Goal: Check status: Check status

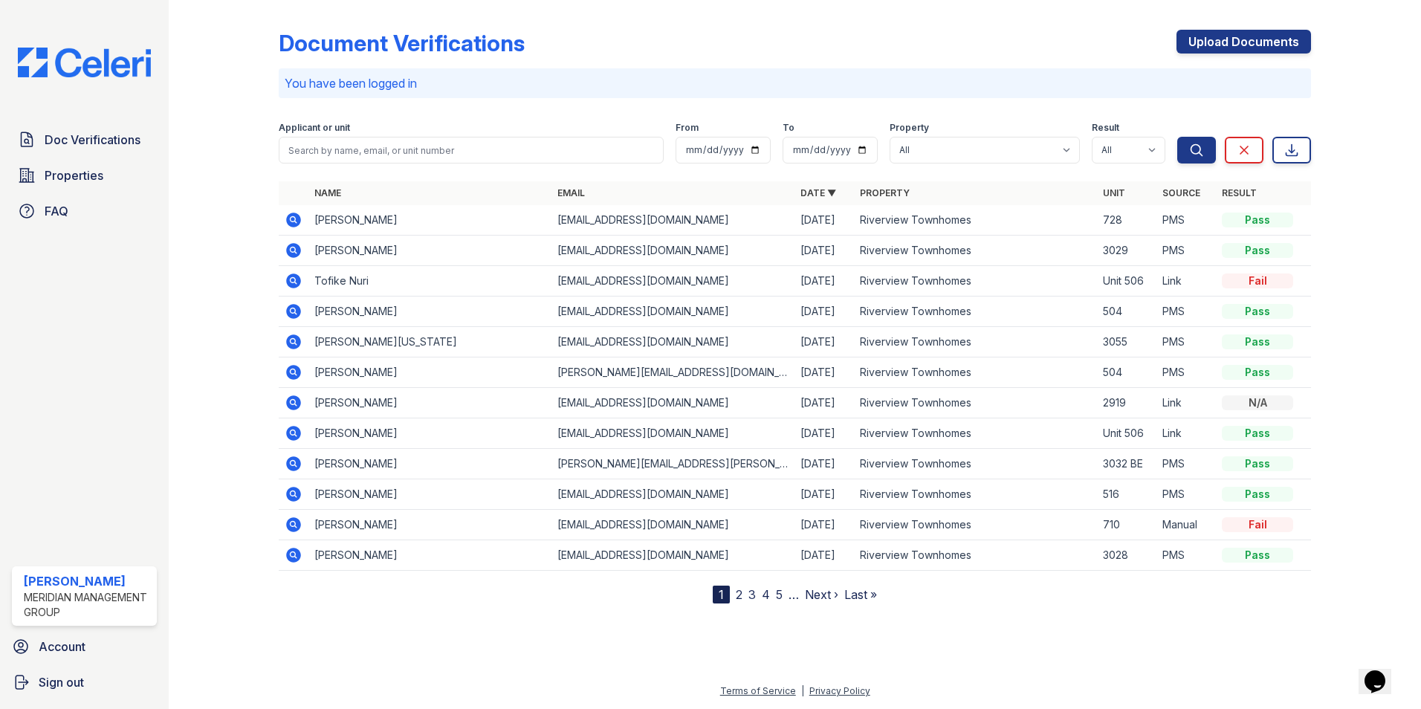
click at [290, 437] on icon at bounding box center [293, 433] width 15 height 15
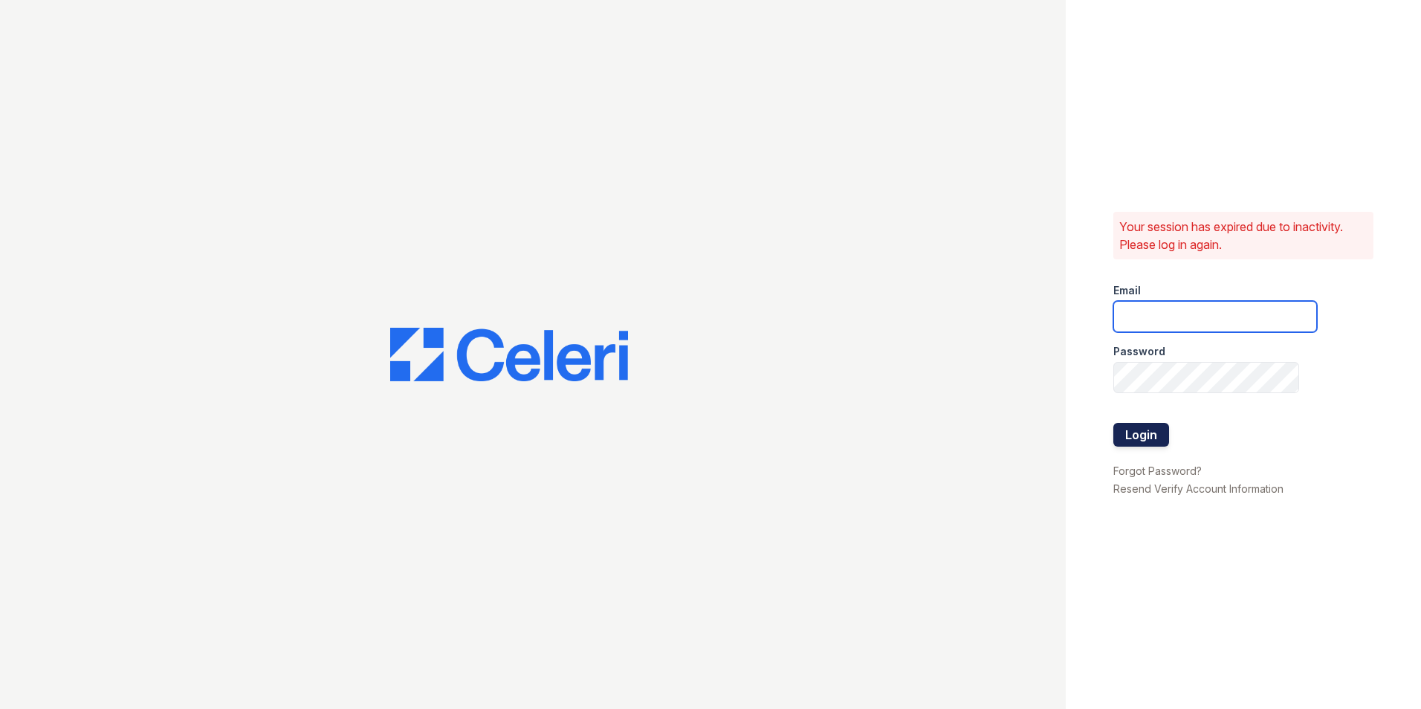
type input "[EMAIL_ADDRESS][DOMAIN_NAME]"
click at [1130, 436] on button "Login" at bounding box center [1141, 435] width 56 height 24
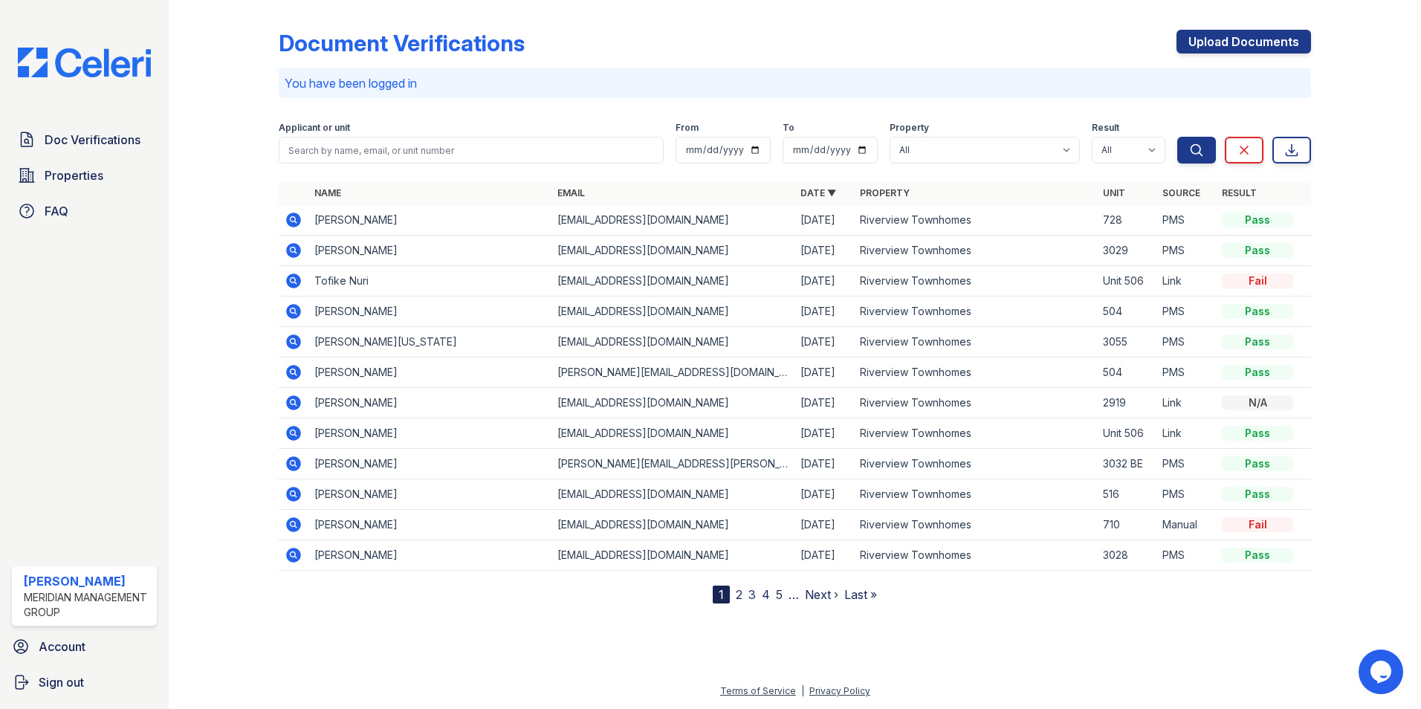
click at [289, 433] on icon at bounding box center [293, 433] width 15 height 15
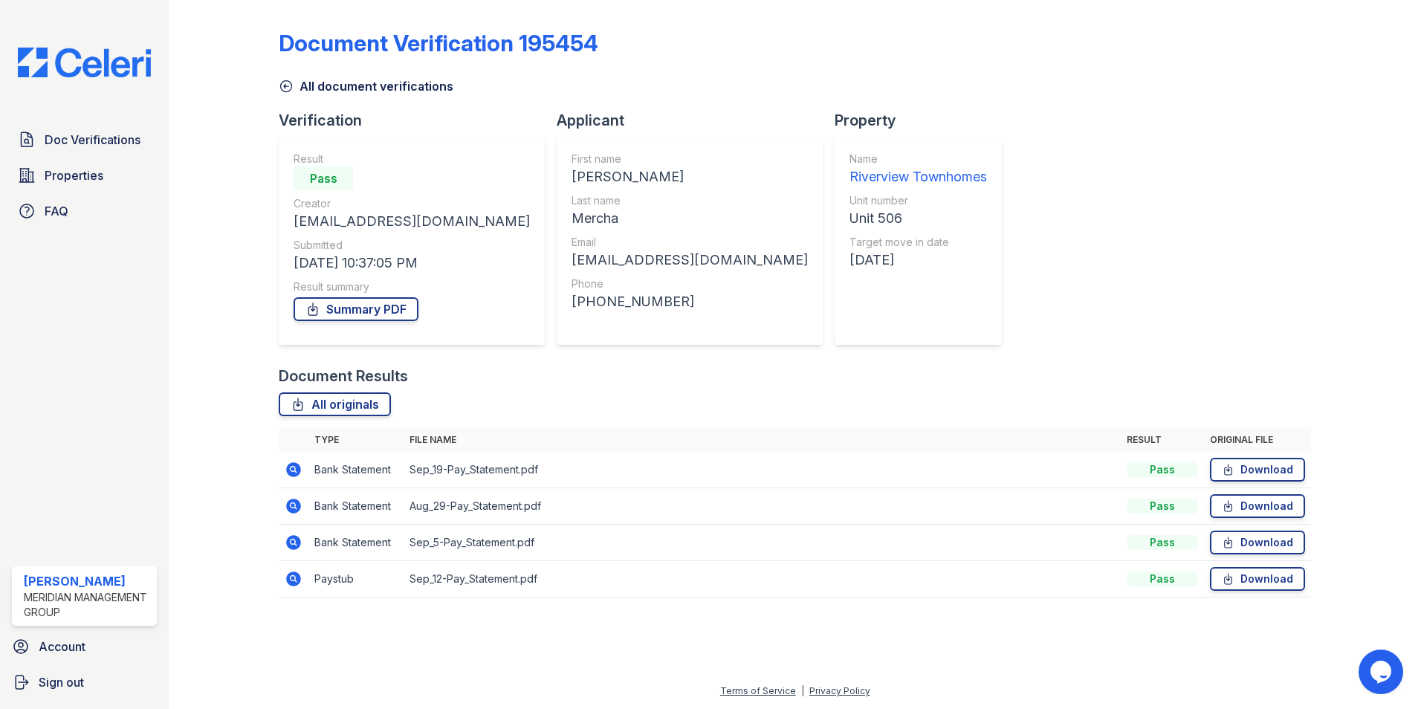
click at [297, 580] on icon at bounding box center [293, 578] width 15 height 15
